Goal: Task Accomplishment & Management: Manage account settings

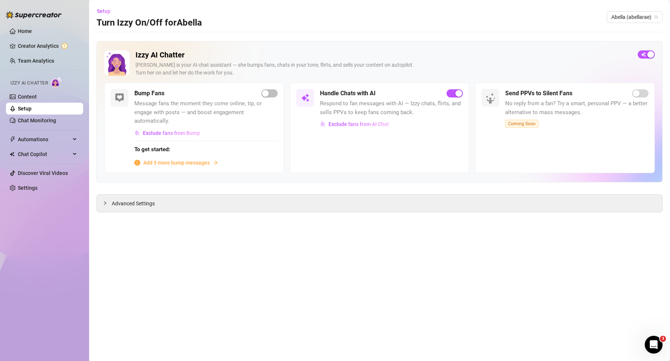
click at [32, 108] on link "Setup" at bounding box center [25, 109] width 14 height 6
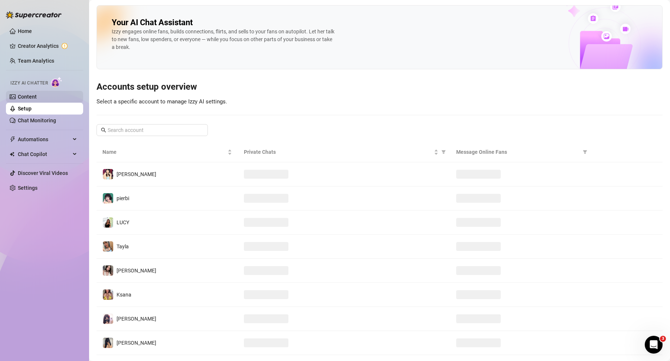
click at [37, 94] on link "Content" at bounding box center [27, 97] width 19 height 6
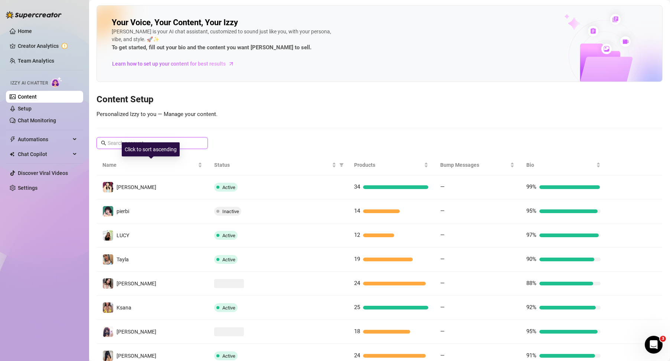
click at [135, 141] on input "text" at bounding box center [153, 143] width 90 height 8
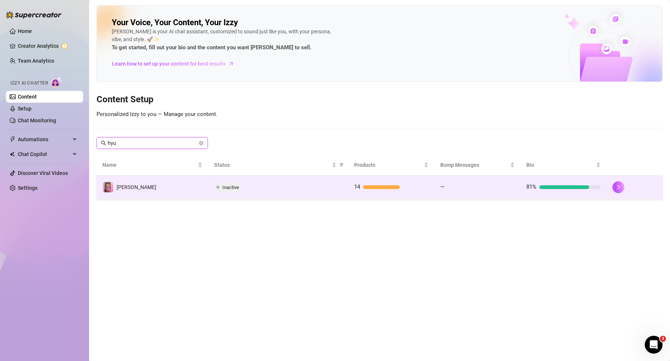
type input "hyu"
click at [309, 189] on div "Inactive" at bounding box center [278, 187] width 128 height 9
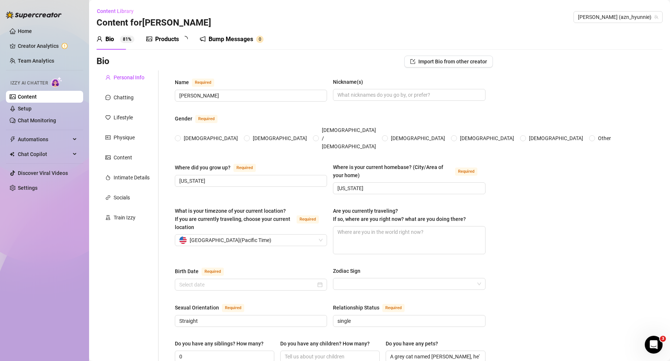
radio input "true"
type input "[DATE]"
click at [229, 39] on div "Bump Messages" at bounding box center [231, 39] width 45 height 9
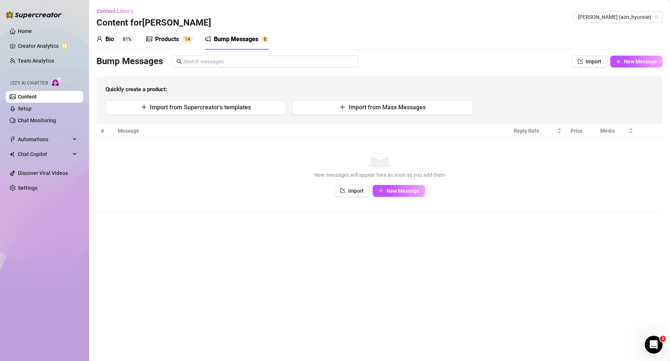
click at [152, 37] on icon "picture" at bounding box center [149, 39] width 6 height 5
